Goal: Find specific page/section: Find specific page/section

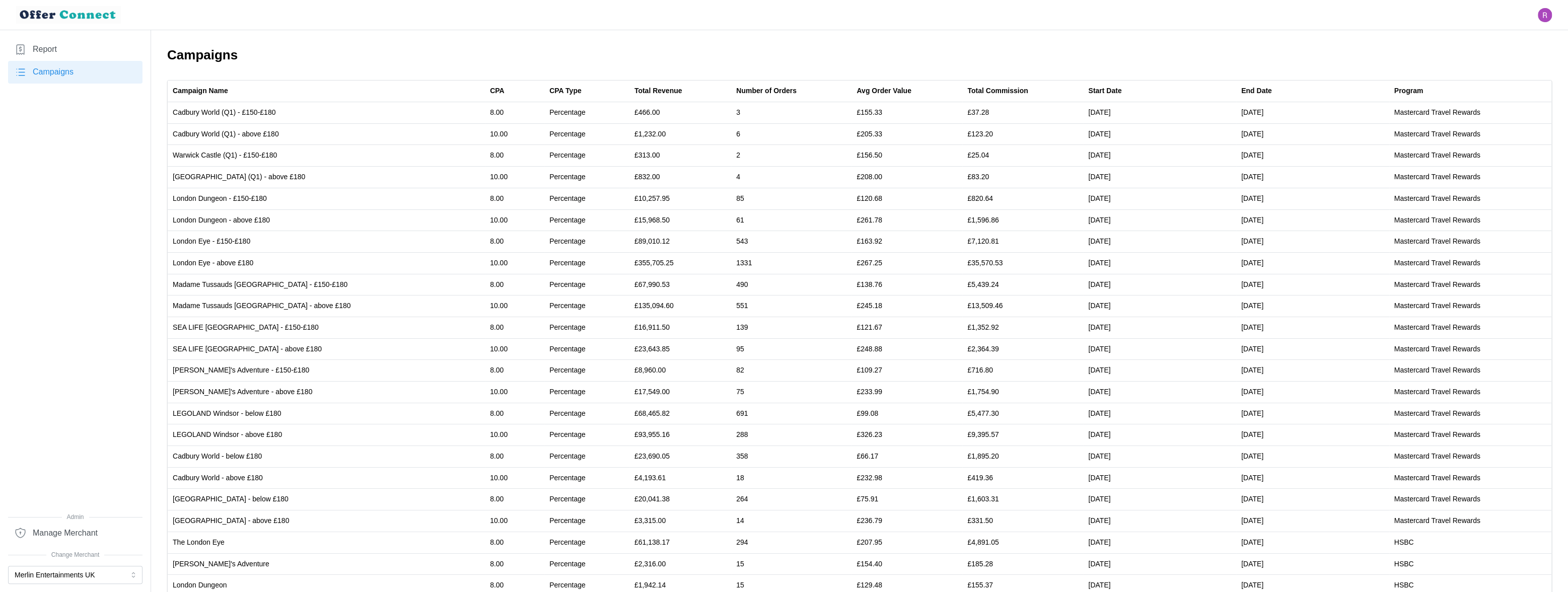
click at [84, 53] on link "Report" at bounding box center [75, 49] width 134 height 23
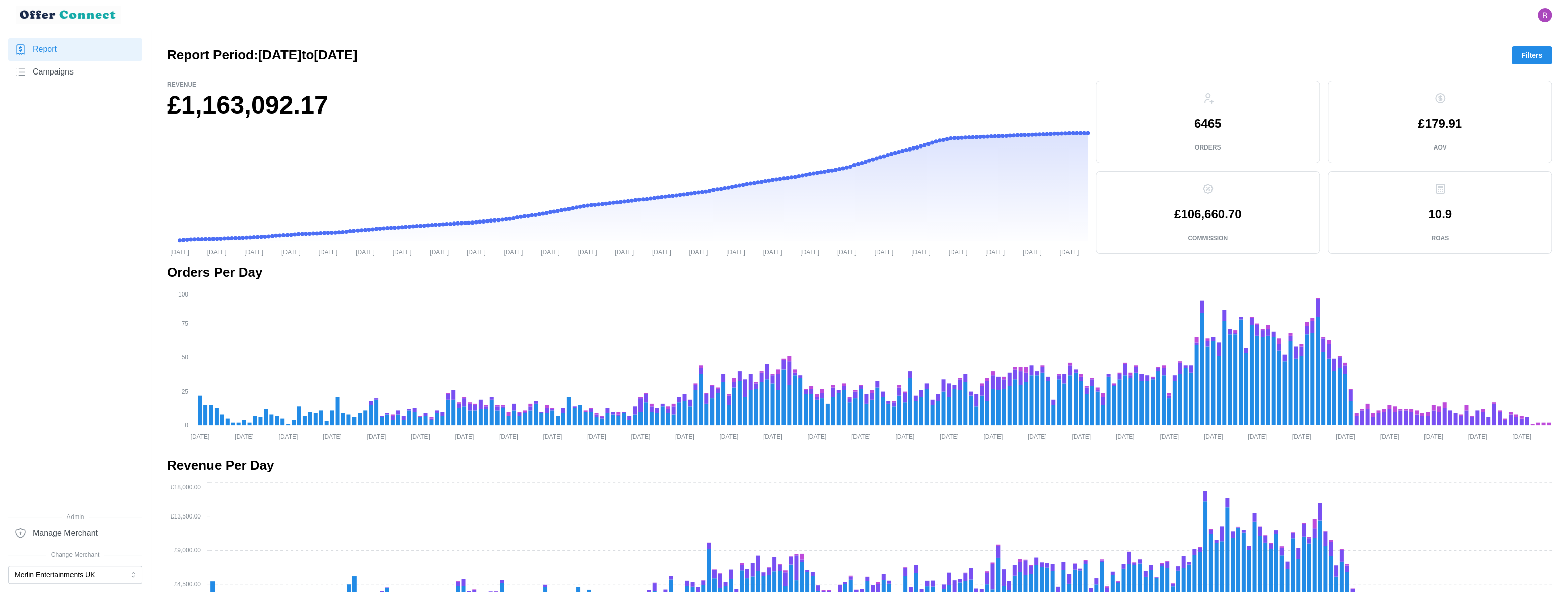
click at [1522, 55] on span "Filters" at bounding box center [1531, 55] width 21 height 17
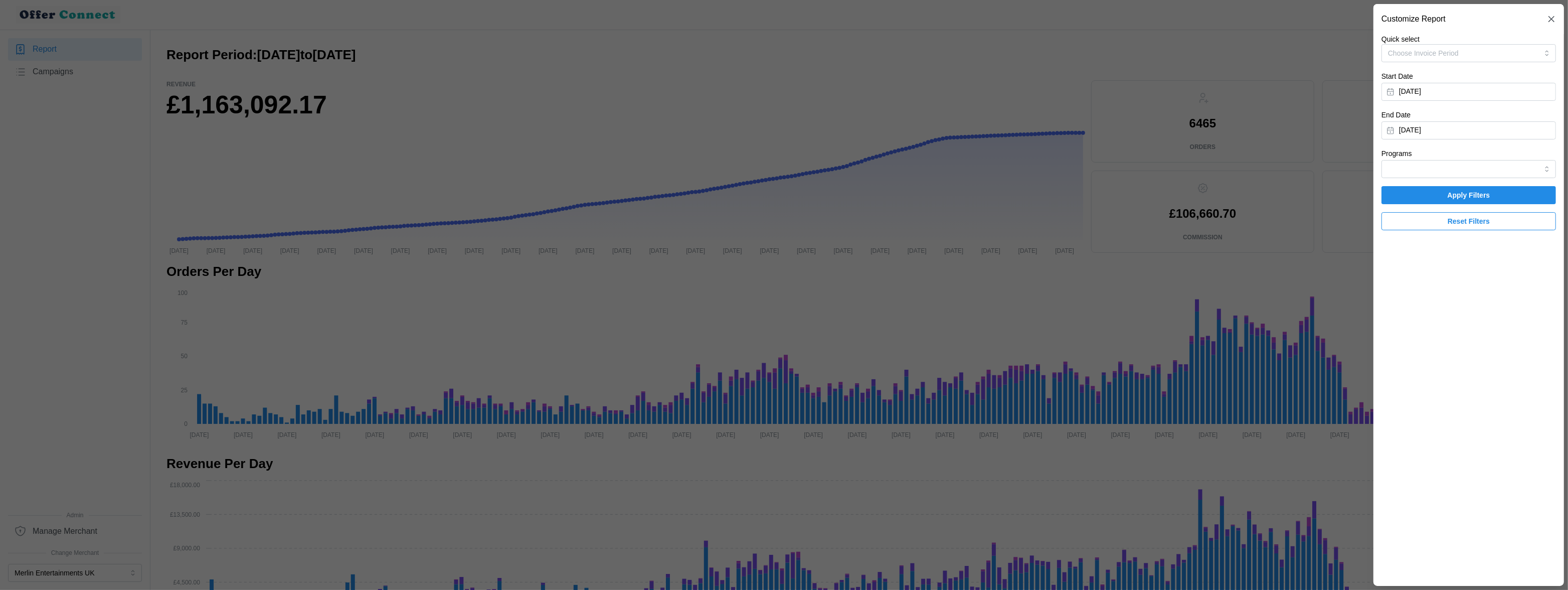
click at [1554, 19] on icon "button" at bounding box center [1551, 19] width 10 height 10
